Goal: Navigation & Orientation: Find specific page/section

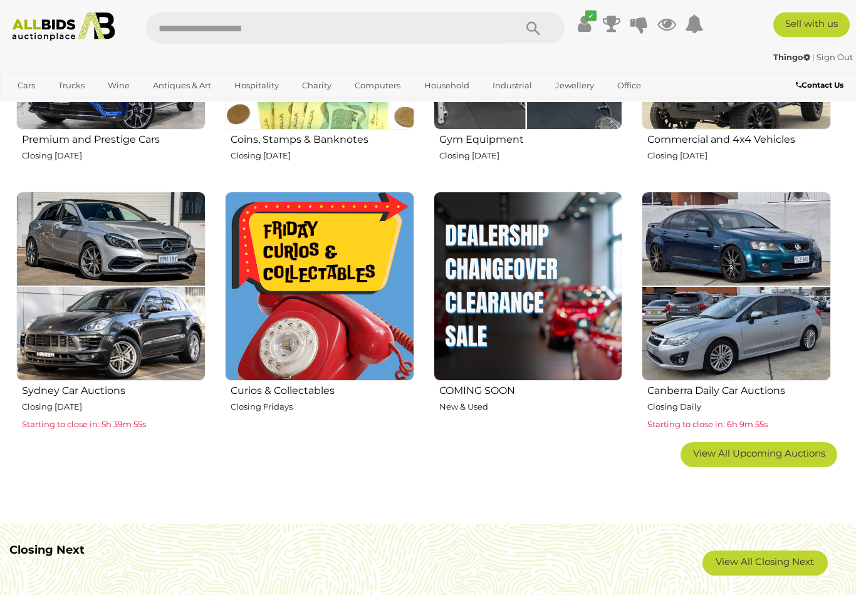
scroll to position [608, 0]
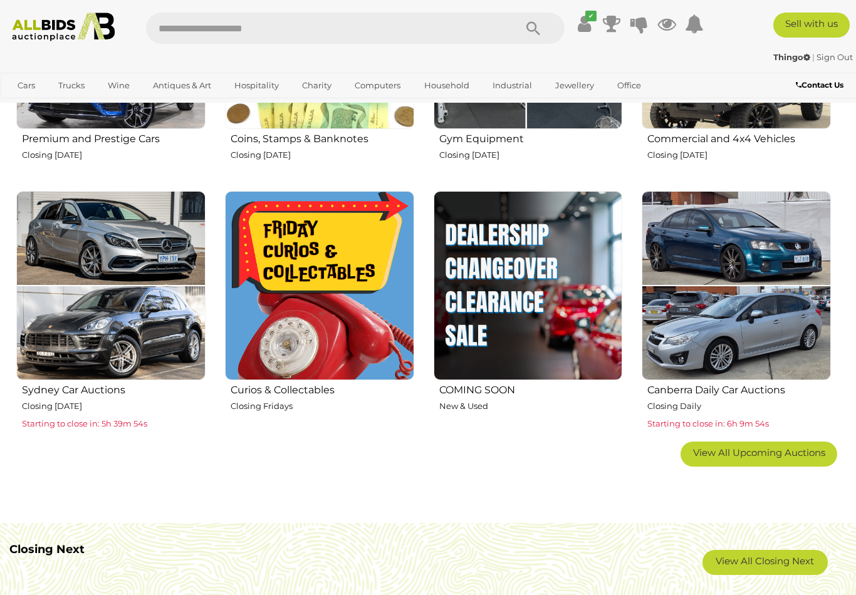
click at [253, 363] on img at bounding box center [319, 285] width 189 height 189
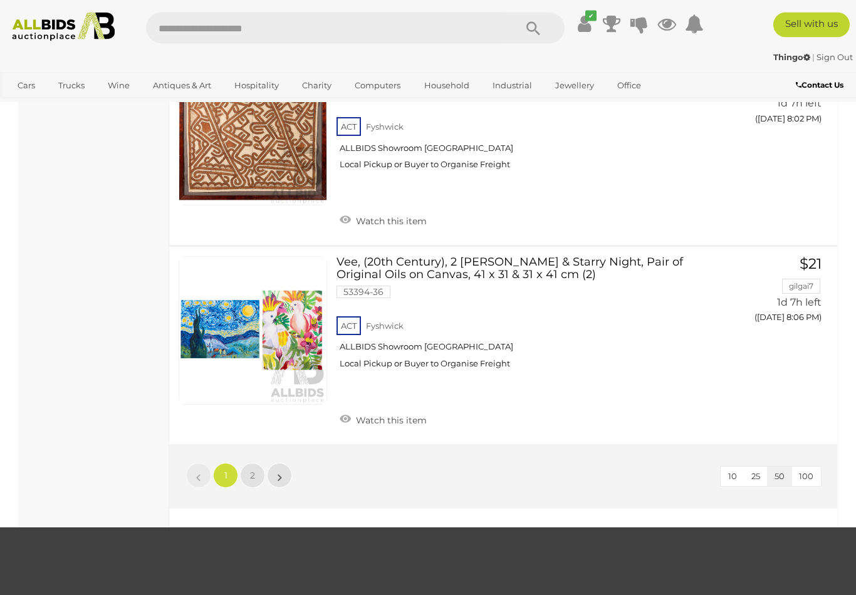
scroll to position [9749, 0]
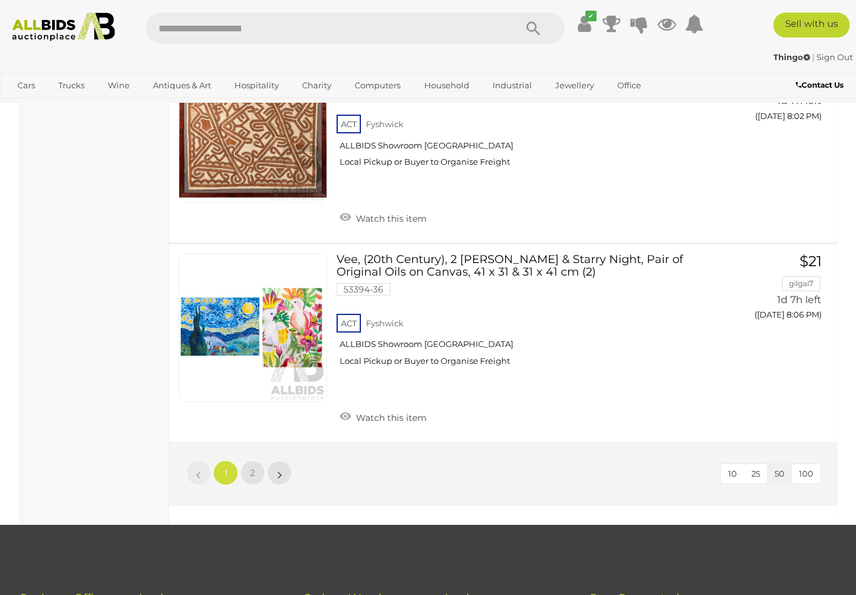
click at [249, 460] on link "2" at bounding box center [252, 472] width 25 height 25
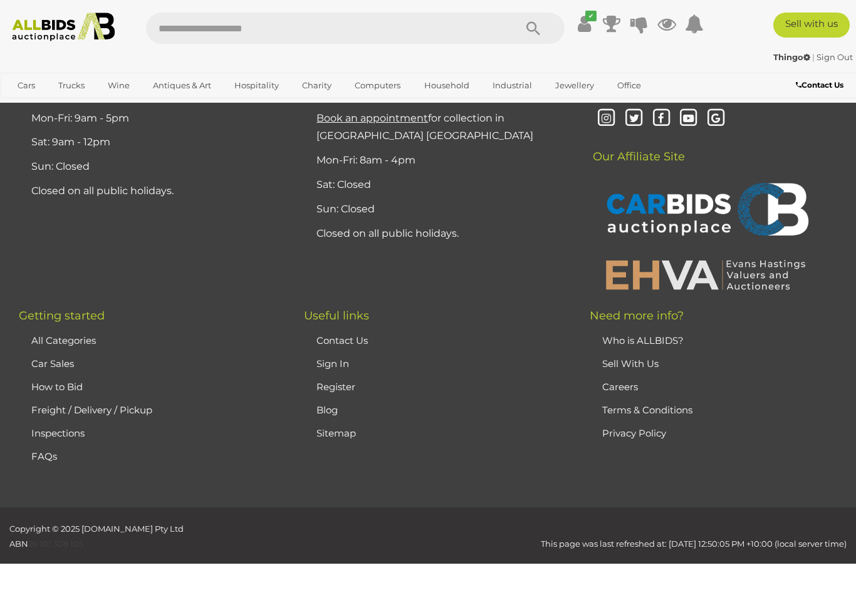
scroll to position [64, 0]
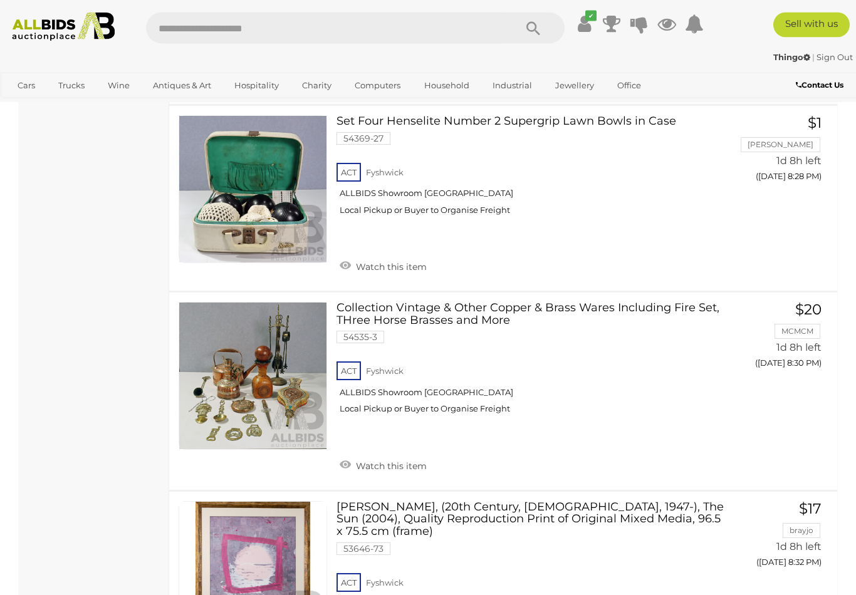
scroll to position [2076, 0]
click at [70, 38] on img at bounding box center [63, 27] width 114 height 29
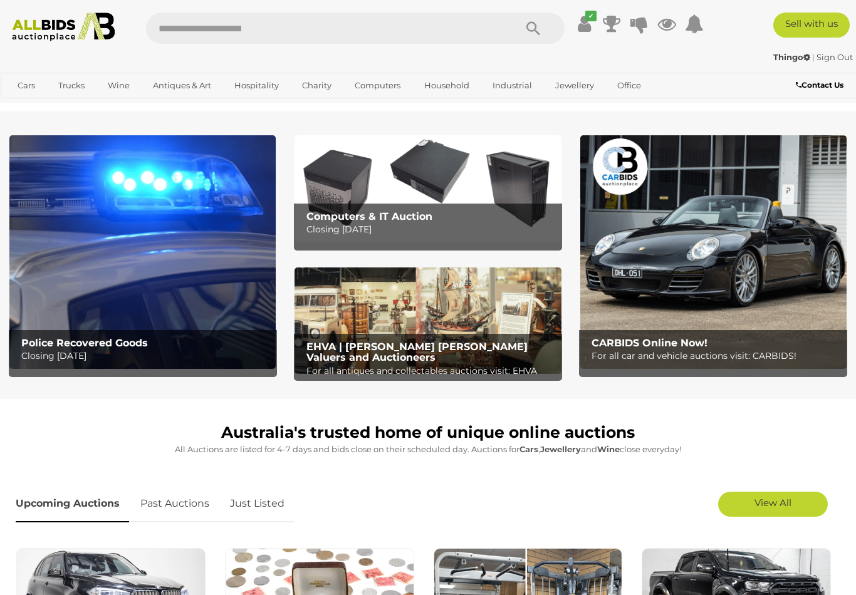
click at [0, 0] on link "Office & Business Equipment" at bounding box center [0, 0] width 0 height 0
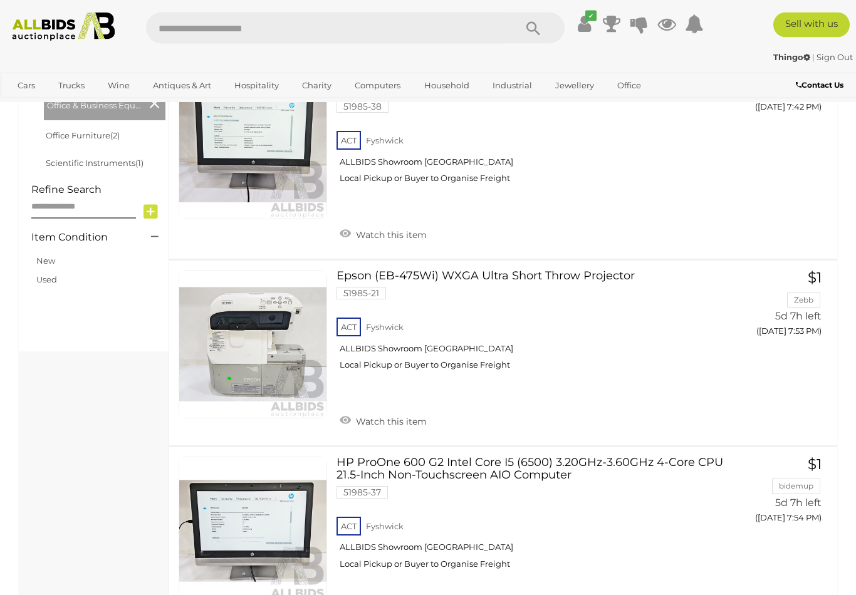
scroll to position [460, 0]
click at [0, 0] on link "View All Cars Auctions" at bounding box center [0, 0] width 0 height 0
